Goal: Task Accomplishment & Management: Use online tool/utility

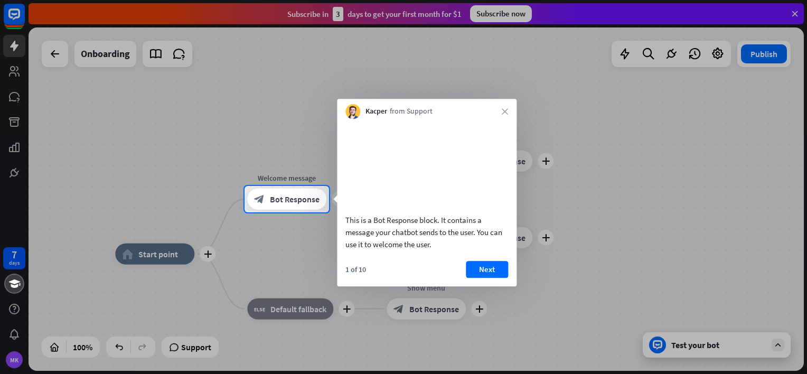
click at [13, 15] on div at bounding box center [403, 93] width 807 height 186
click at [492, 278] on button "Next" at bounding box center [487, 269] width 42 height 17
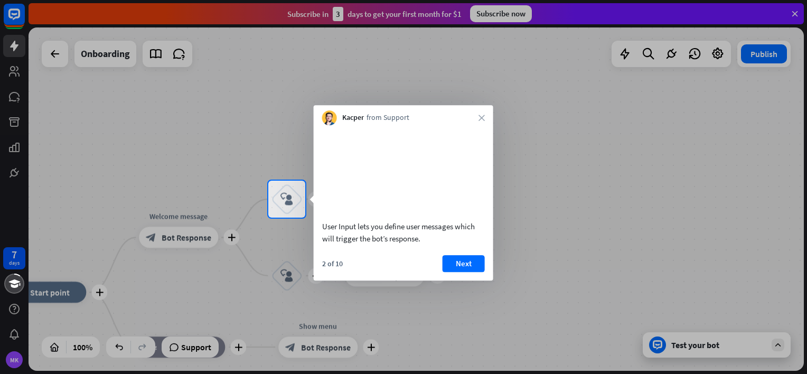
click at [460, 265] on div "User Input lets you define user messages which will trigger the bot’s response.…" at bounding box center [404, 202] width 180 height 155
click at [469, 272] on button "Next" at bounding box center [464, 263] width 42 height 17
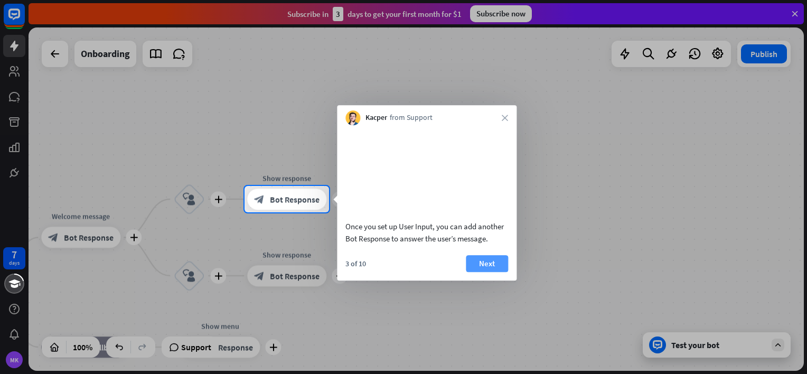
click at [489, 272] on button "Next" at bounding box center [487, 263] width 42 height 17
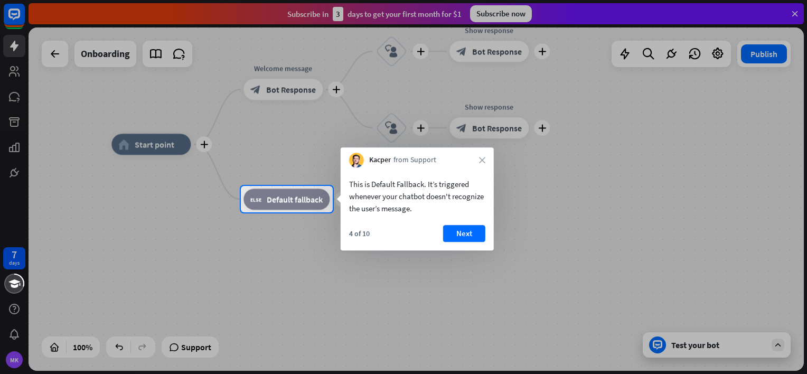
click at [486, 232] on div "4 of 10 Next" at bounding box center [417, 237] width 153 height 25
click at [469, 232] on button "Next" at bounding box center [464, 233] width 42 height 17
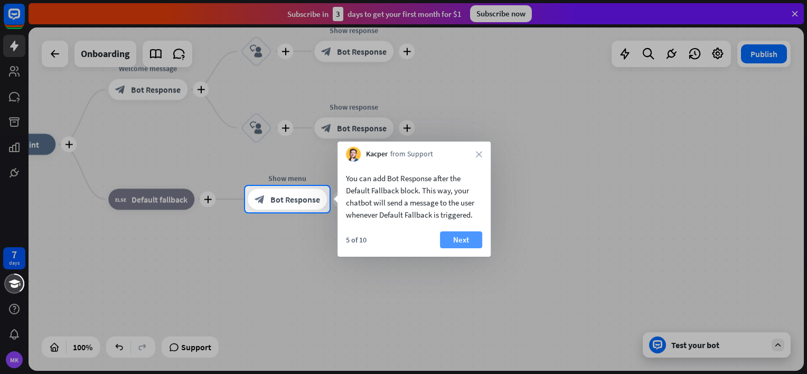
click at [474, 233] on button "Next" at bounding box center [461, 239] width 42 height 17
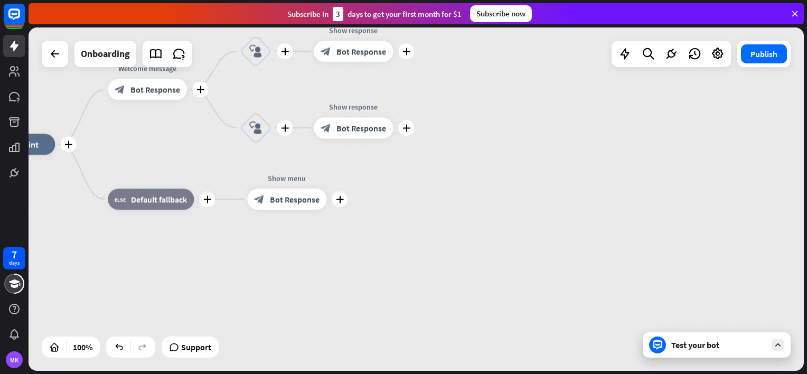
click at [474, 241] on div "plus home_2 Start point plus Welcome message block_bot_response Bot Response pl…" at bounding box center [363, 315] width 775 height 343
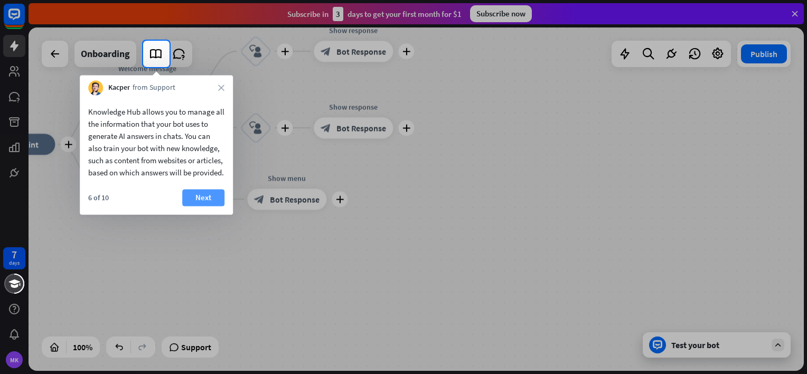
click at [213, 206] on button "Next" at bounding box center [203, 197] width 42 height 17
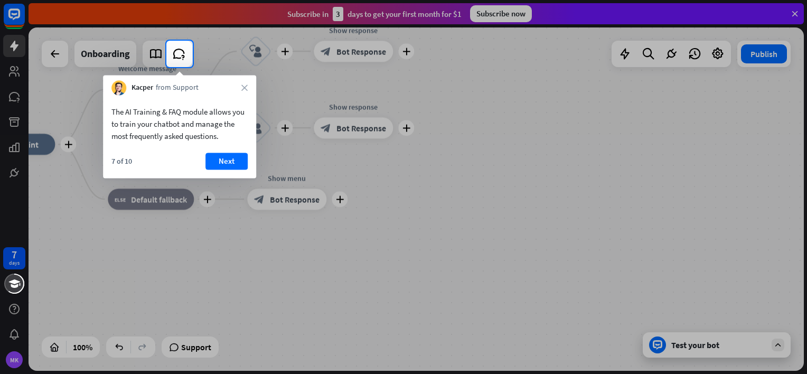
click at [15, 44] on div at bounding box center [83, 54] width 166 height 26
click at [237, 162] on button "Next" at bounding box center [226, 161] width 42 height 17
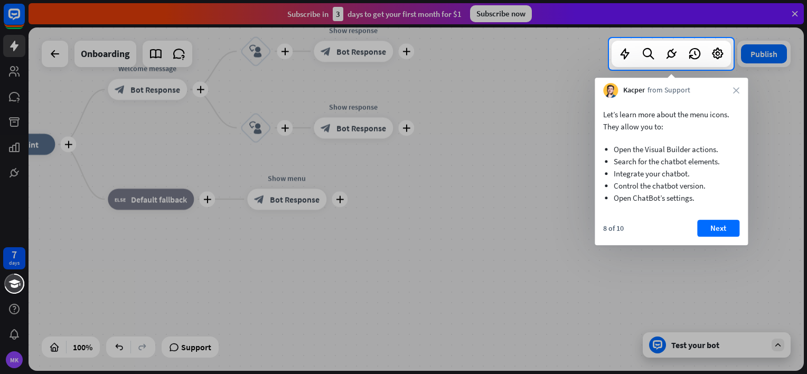
click at [724, 230] on button "Next" at bounding box center [718, 228] width 42 height 17
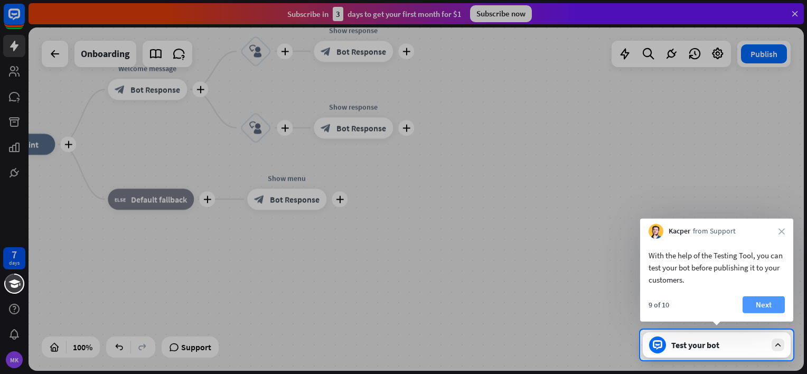
click at [778, 302] on button "Next" at bounding box center [764, 304] width 42 height 17
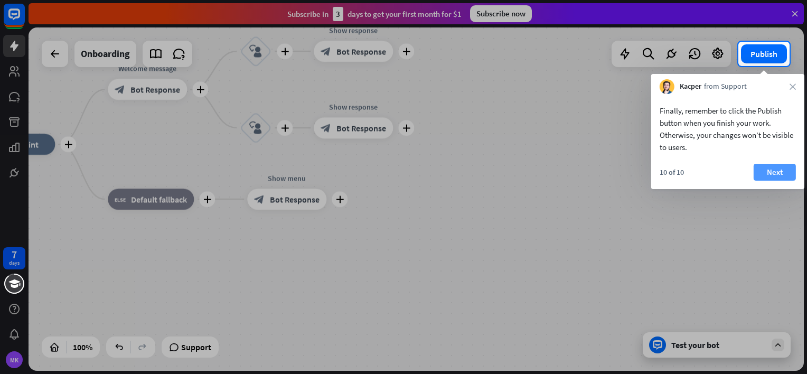
click at [765, 177] on button "Next" at bounding box center [775, 172] width 42 height 17
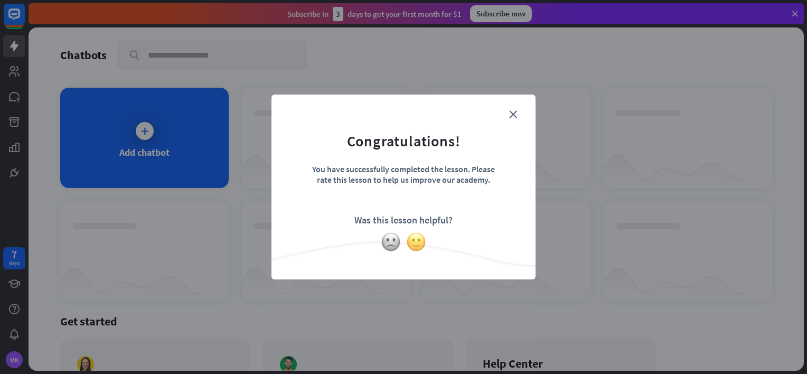
click at [415, 242] on img at bounding box center [416, 242] width 20 height 20
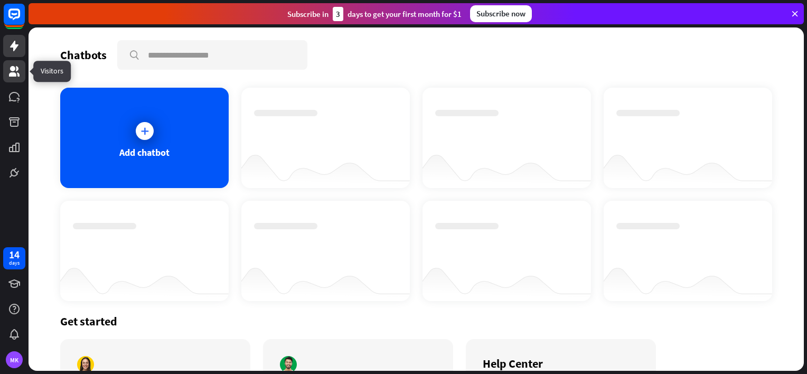
click at [14, 70] on icon at bounding box center [14, 71] width 11 height 11
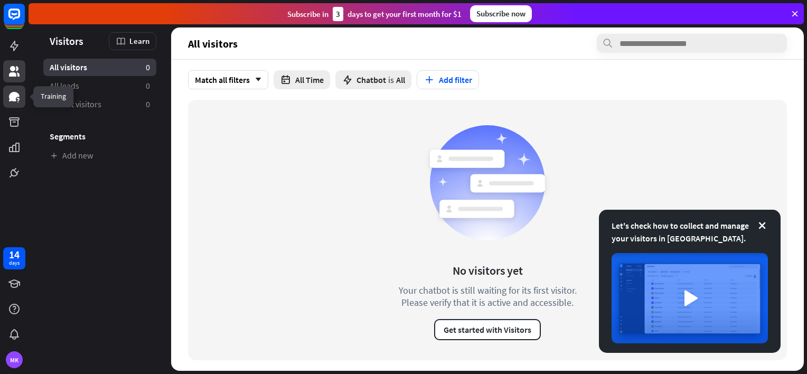
click at [15, 99] on icon at bounding box center [14, 97] width 11 height 10
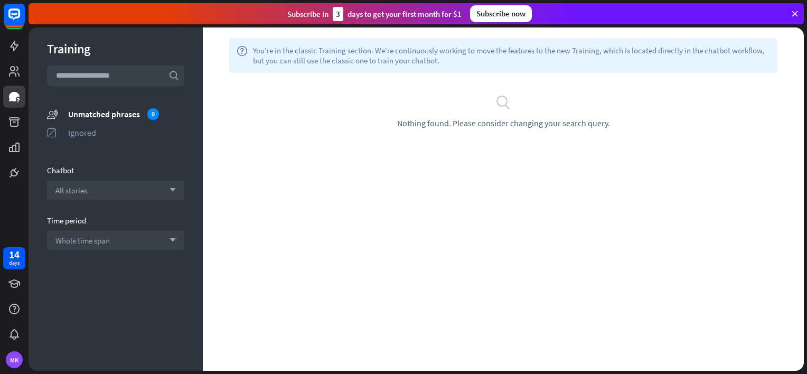
click at [119, 74] on input "text" at bounding box center [115, 75] width 137 height 21
type input "***"
click at [73, 187] on span "All stories" at bounding box center [71, 190] width 32 height 10
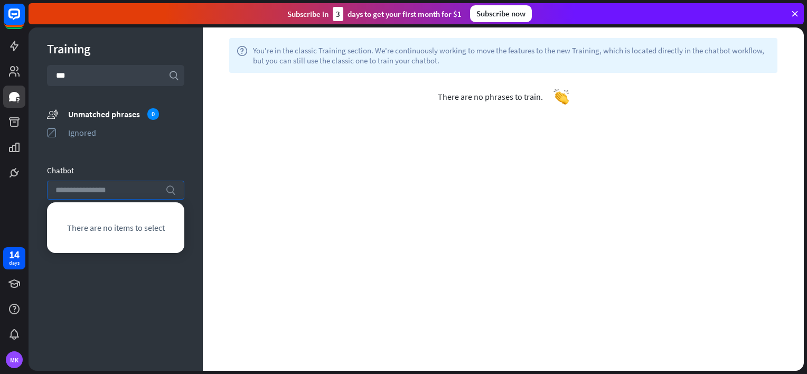
click at [122, 188] on input "search" at bounding box center [107, 190] width 105 height 18
click at [18, 45] on icon at bounding box center [14, 46] width 13 height 13
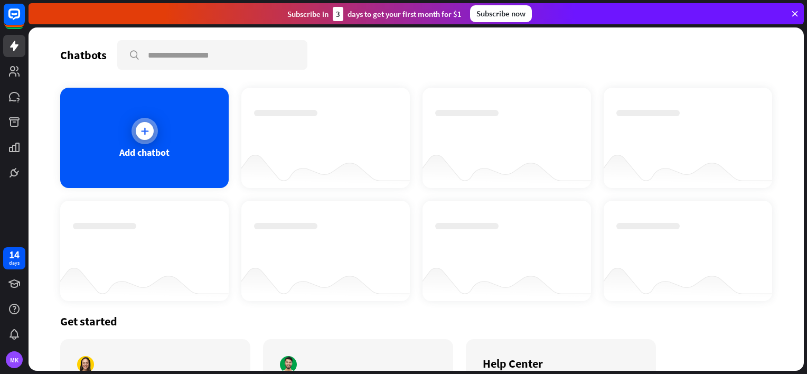
click at [135, 138] on div at bounding box center [144, 131] width 26 height 26
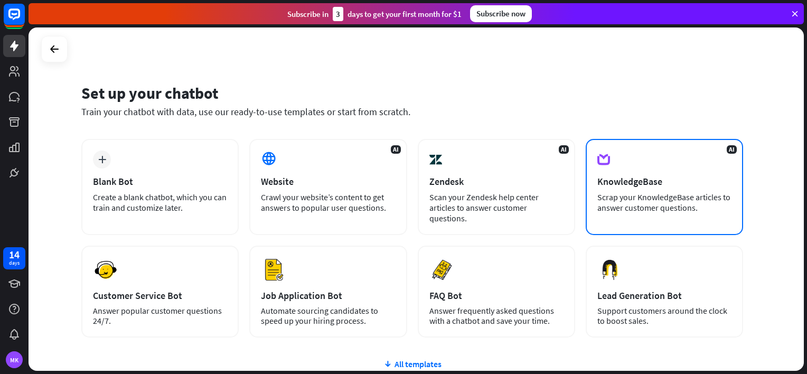
click at [674, 205] on div "Scrap your KnowledgeBase articles to answer customer questions." at bounding box center [664, 202] width 134 height 21
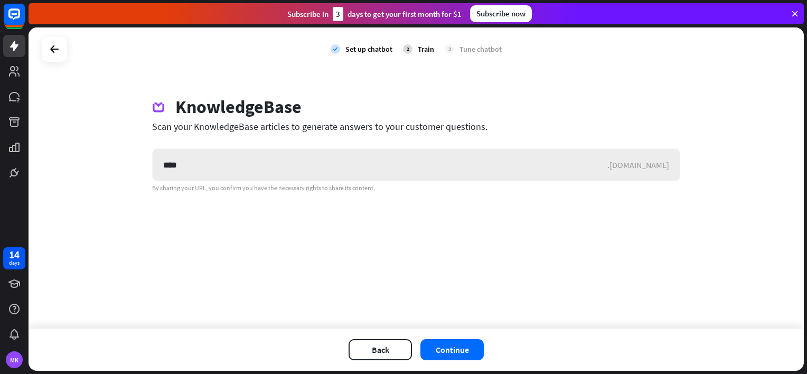
type input "***"
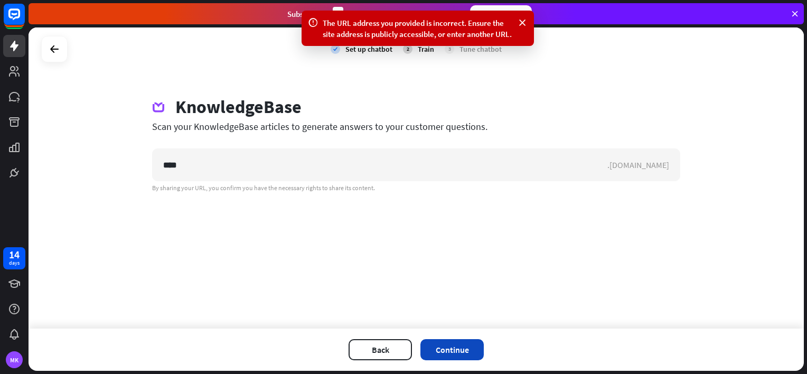
click at [455, 349] on button "Continue" at bounding box center [451, 349] width 63 height 21
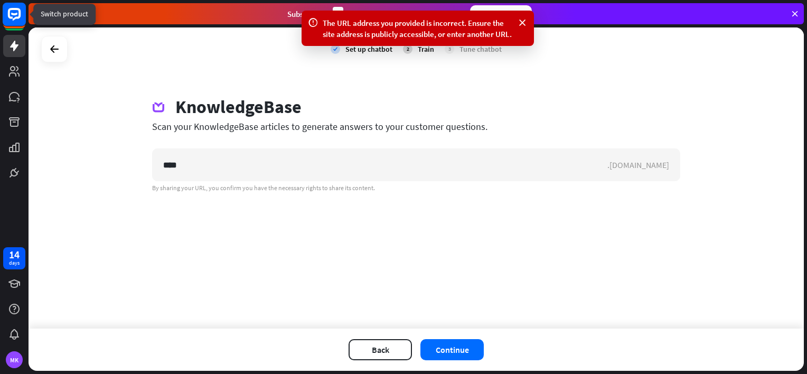
click at [18, 21] on rect at bounding box center [14, 14] width 23 height 23
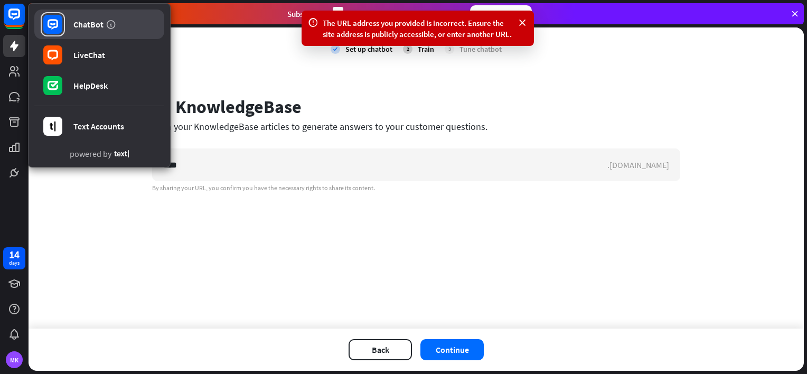
click at [95, 24] on div "ChatBot" at bounding box center [88, 24] width 30 height 11
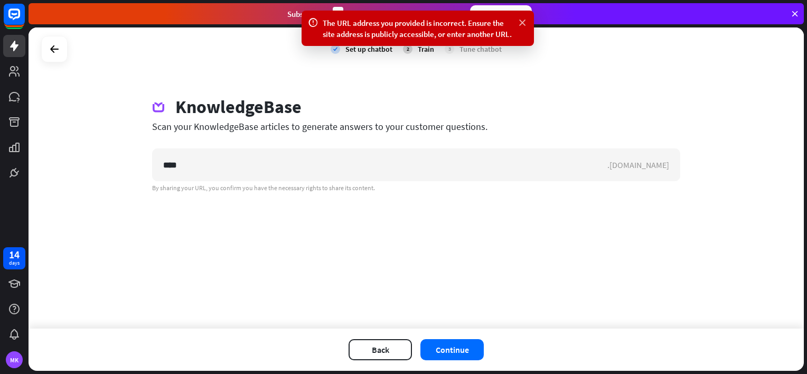
click at [524, 21] on icon at bounding box center [522, 22] width 11 height 11
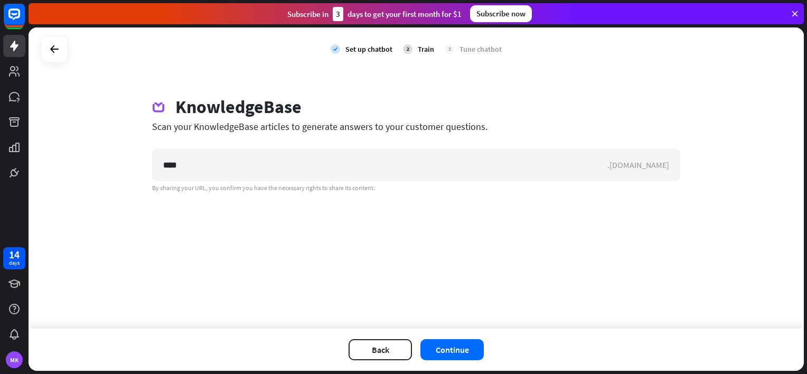
click at [794, 11] on icon at bounding box center [795, 14] width 10 height 10
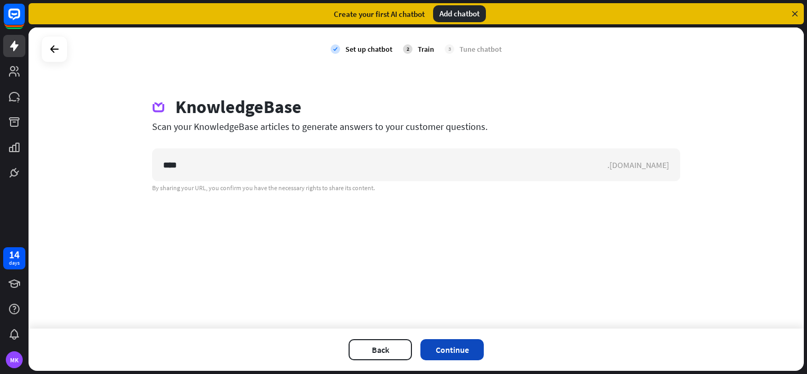
click at [448, 351] on button "Continue" at bounding box center [451, 349] width 63 height 21
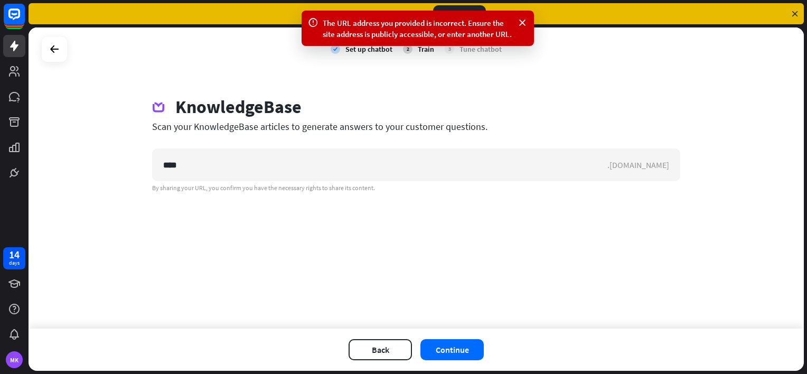
click at [387, 349] on button "Back" at bounding box center [380, 349] width 63 height 21
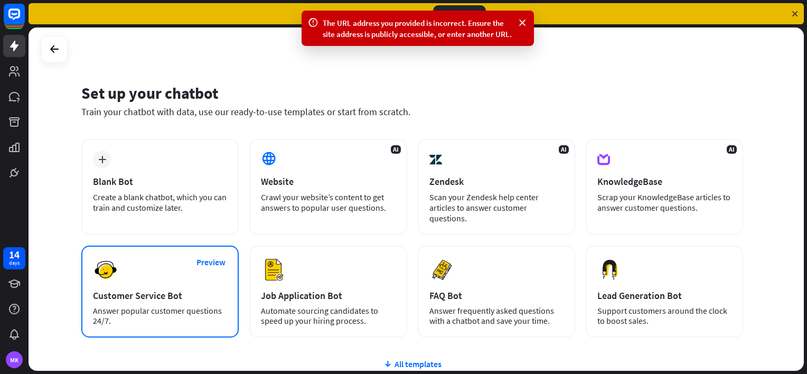
click at [163, 271] on div "Preview Customer Service Bot Answer popular customer questions 24/7." at bounding box center [159, 292] width 157 height 92
